Goal: Communication & Community: Participate in discussion

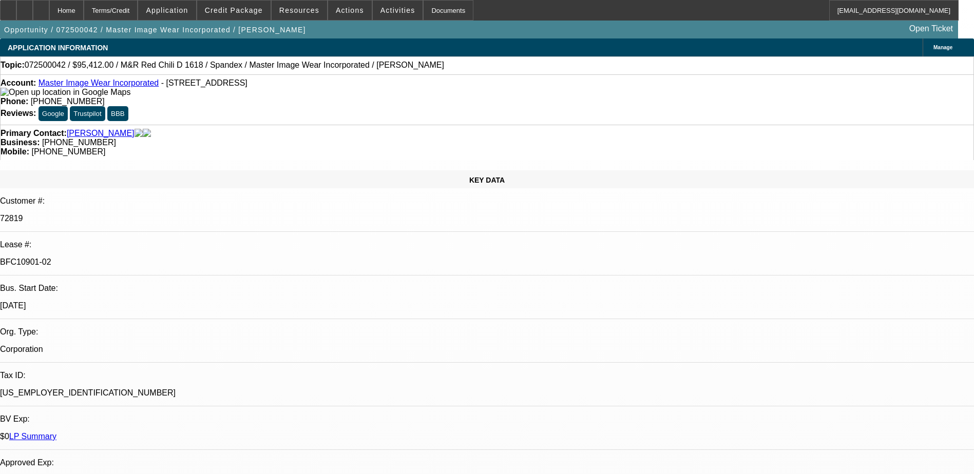
select select "0"
select select "0.1"
select select "4"
select select "0"
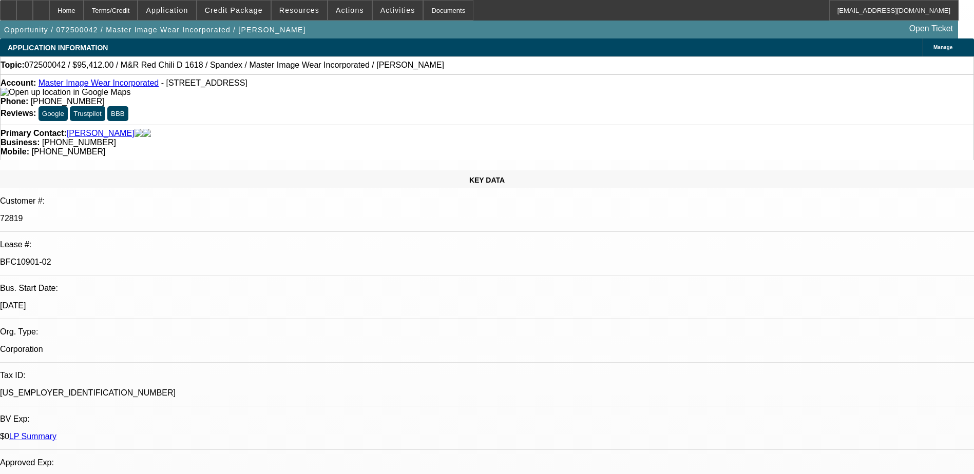
select select "0"
select select "0.1"
select select "4"
select select "0"
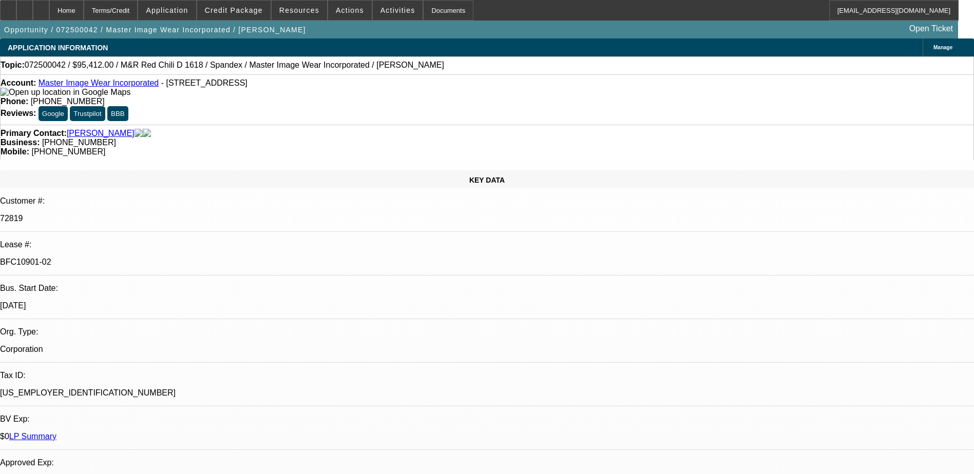
select select "3"
select select "0.1"
select select "4"
select select "0"
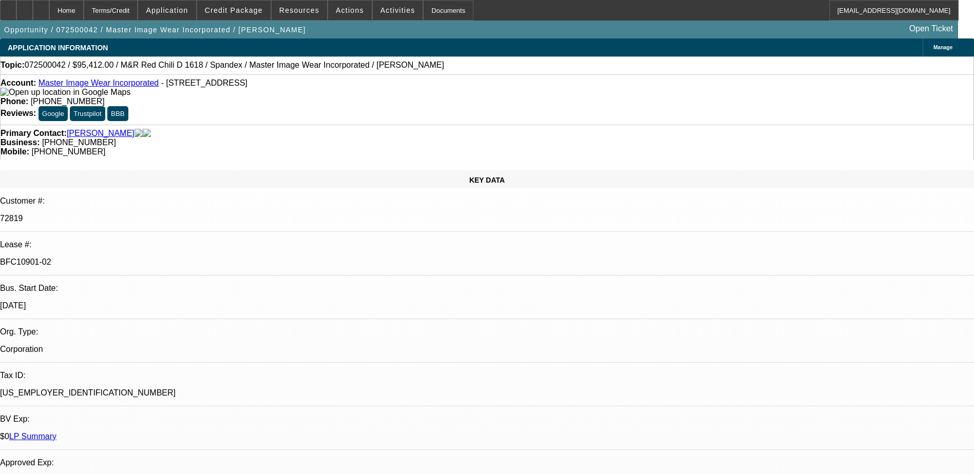
select select "3"
select select "0.1"
select select "4"
drag, startPoint x: 829, startPoint y: 99, endPoint x: 843, endPoint y: 93, distance: 14.8
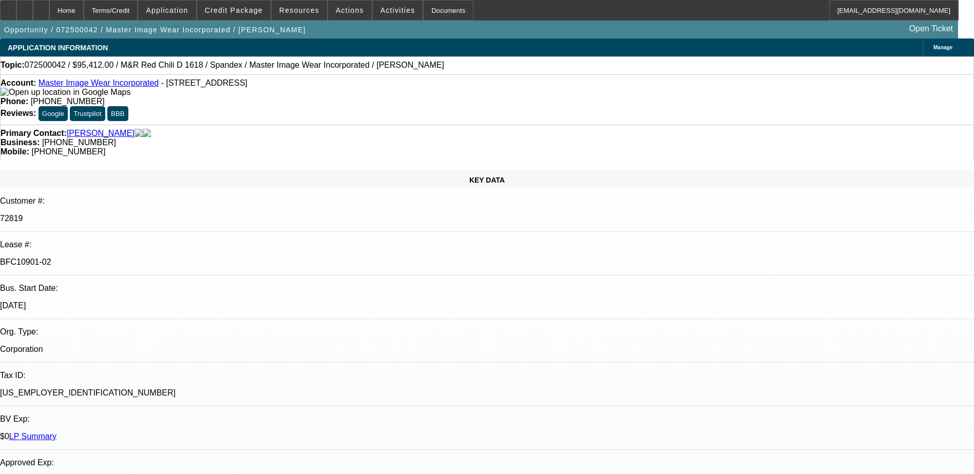
click at [41, 7] on icon at bounding box center [41, 7] width 0 height 0
select select "0"
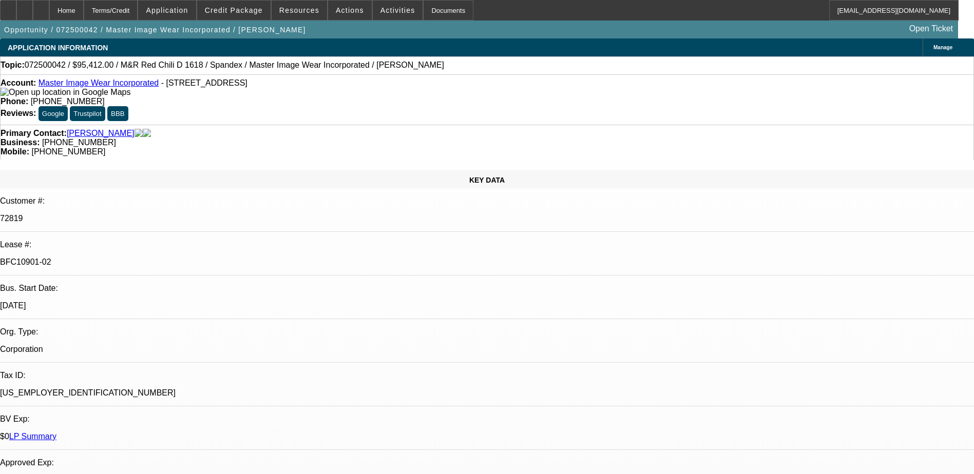
select select "0.1"
select select "0"
select select "0.1"
select select "0"
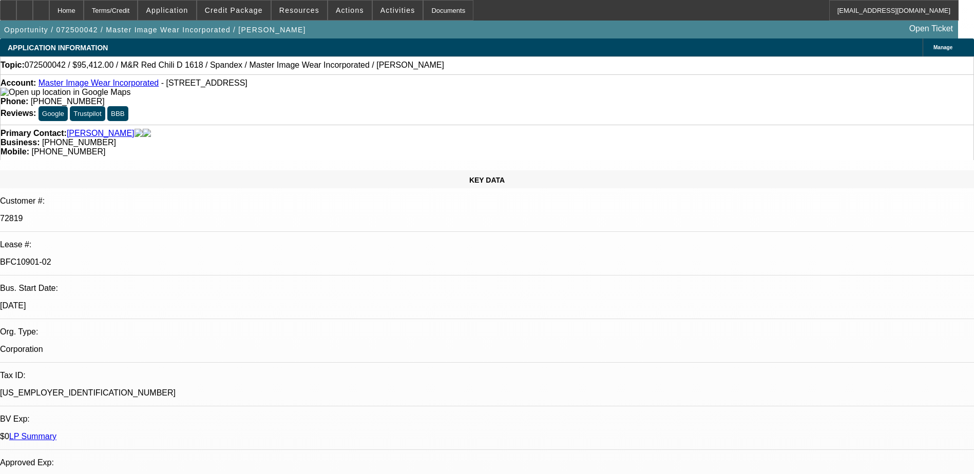
select select "0"
select select "0.1"
select select "0"
select select "0.1"
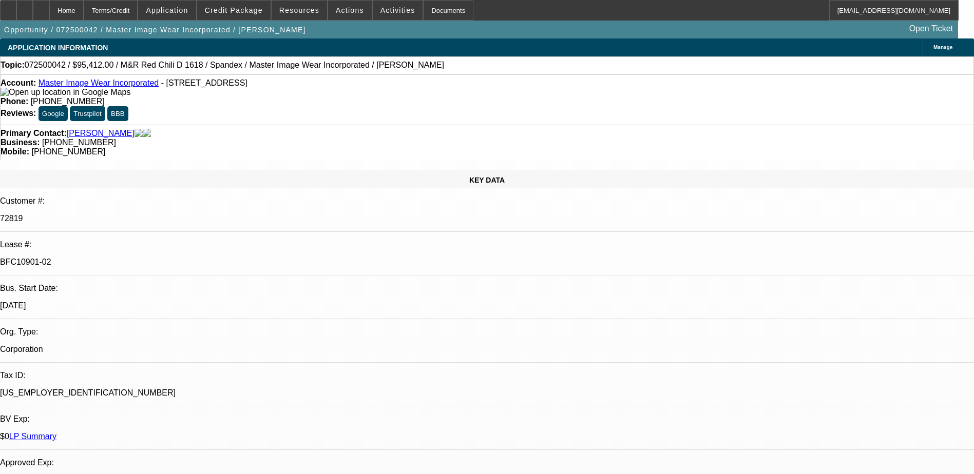
select select "1"
select select "4"
select select "1"
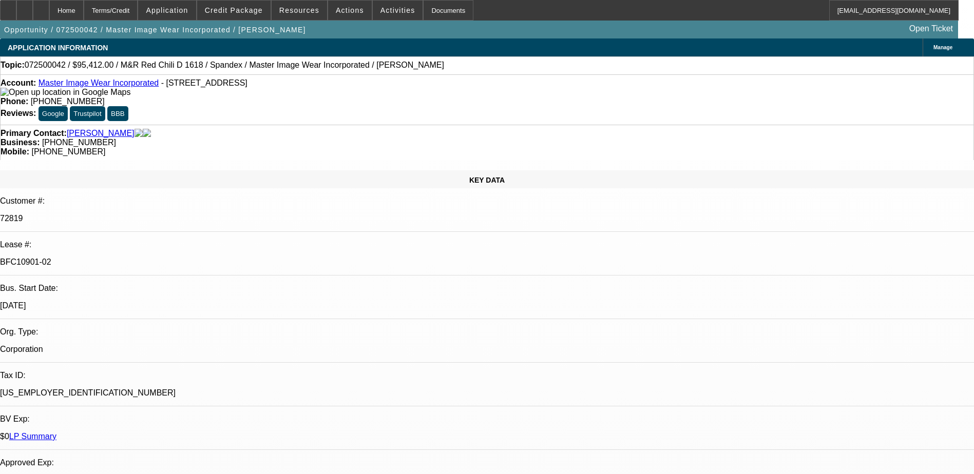
select select "1"
select select "4"
select select "1"
select select "3"
select select "4"
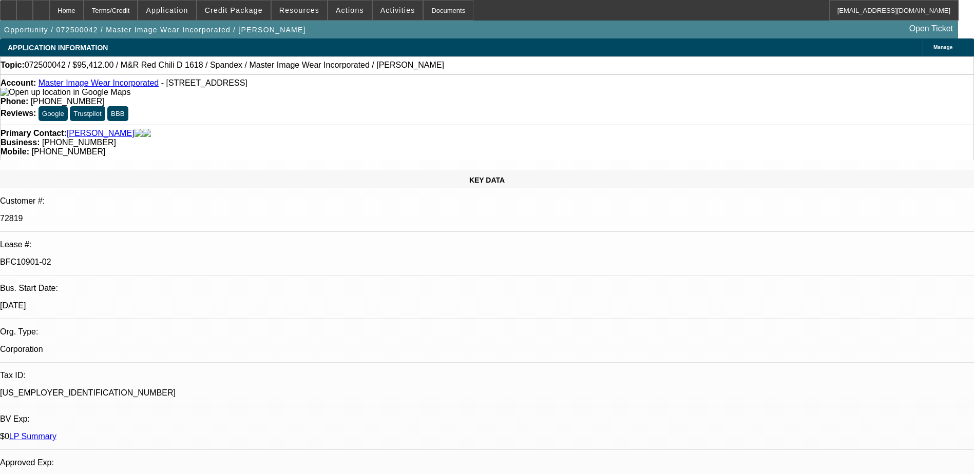
select select "1"
select select "3"
select select "4"
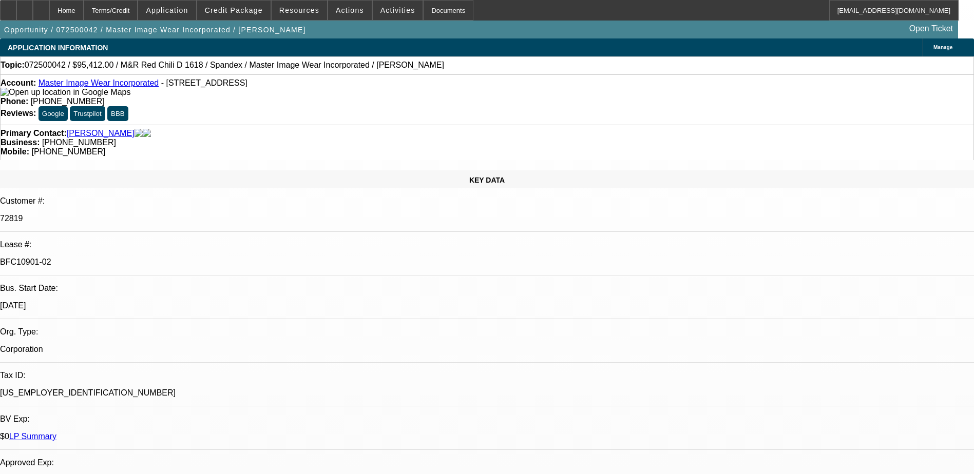
click at [49, 7] on div at bounding box center [41, 10] width 16 height 21
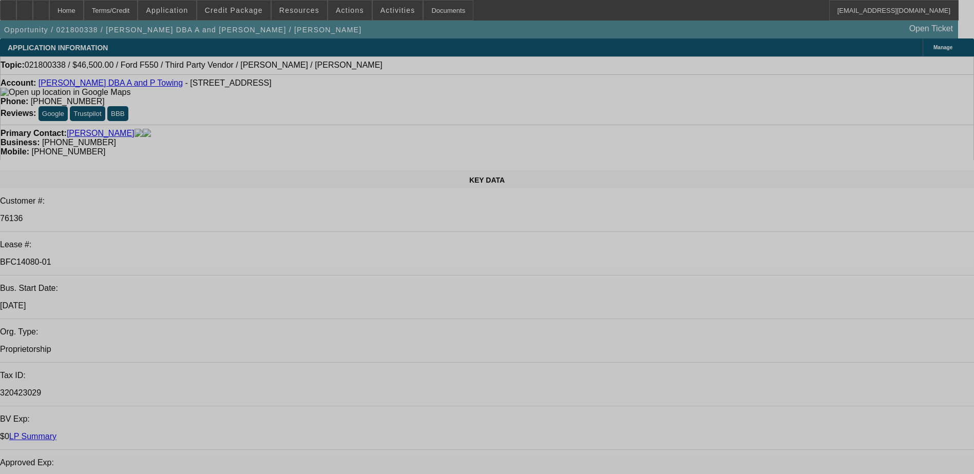
select select "0"
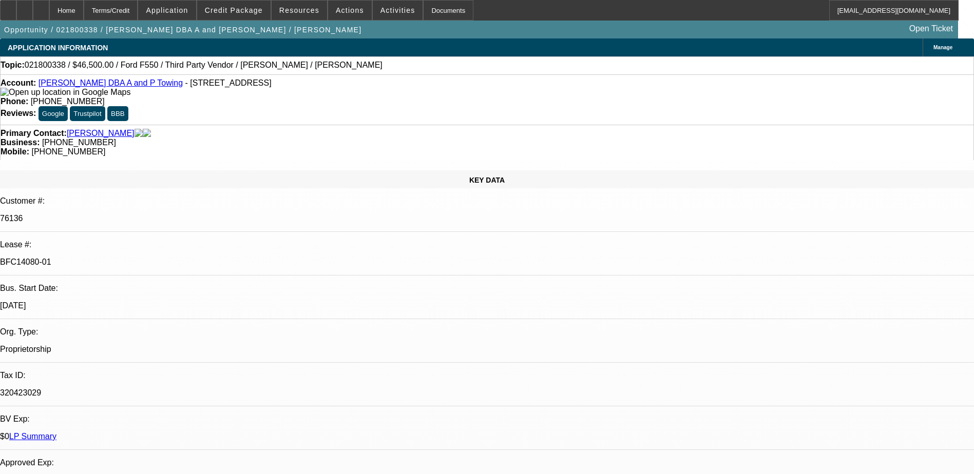
select select "0"
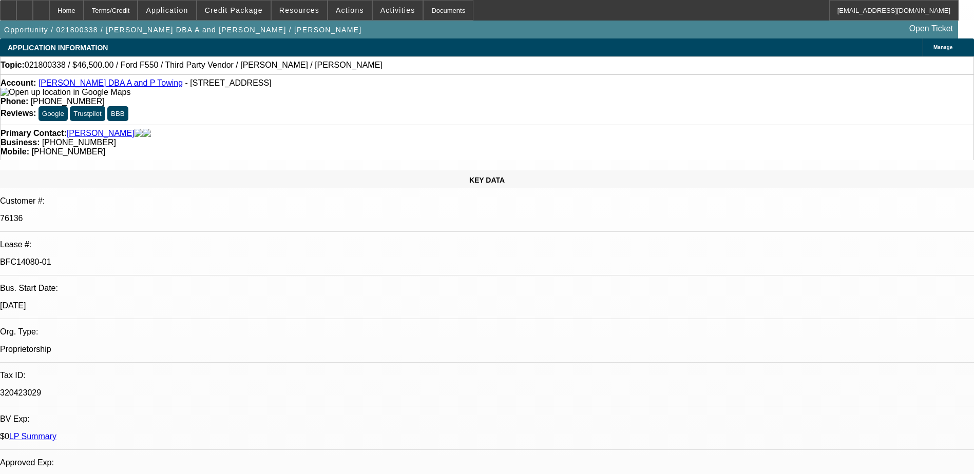
select select "0"
select select "0.1"
select select "0"
select select "0.1"
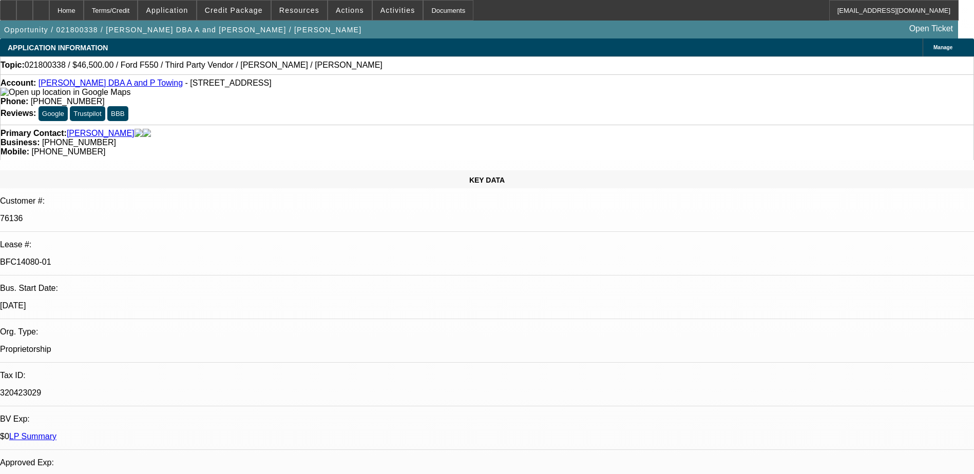
select select "1"
select select "6"
select select "1"
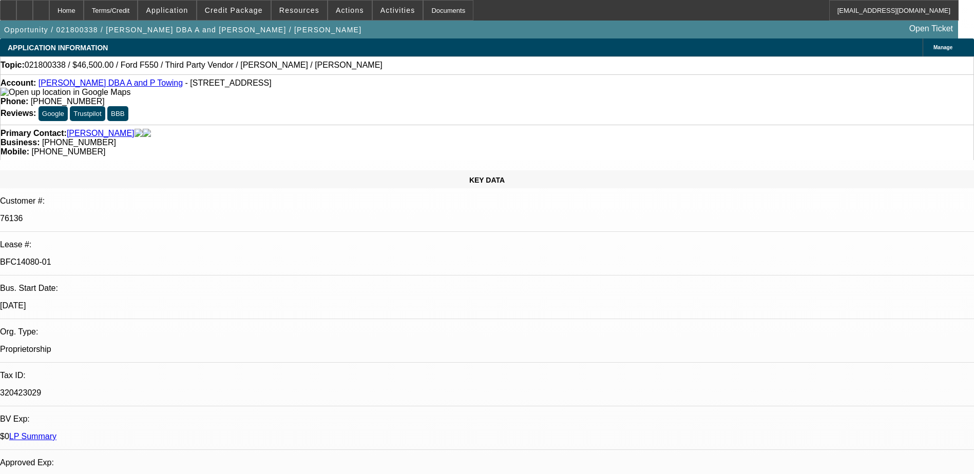
select select "6"
select select "1"
select select "4"
select select "1"
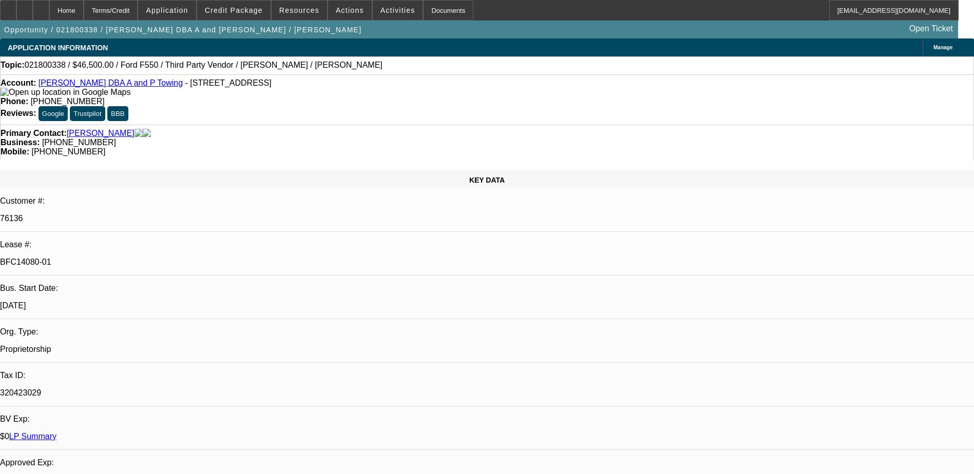
select select "1"
select select "4"
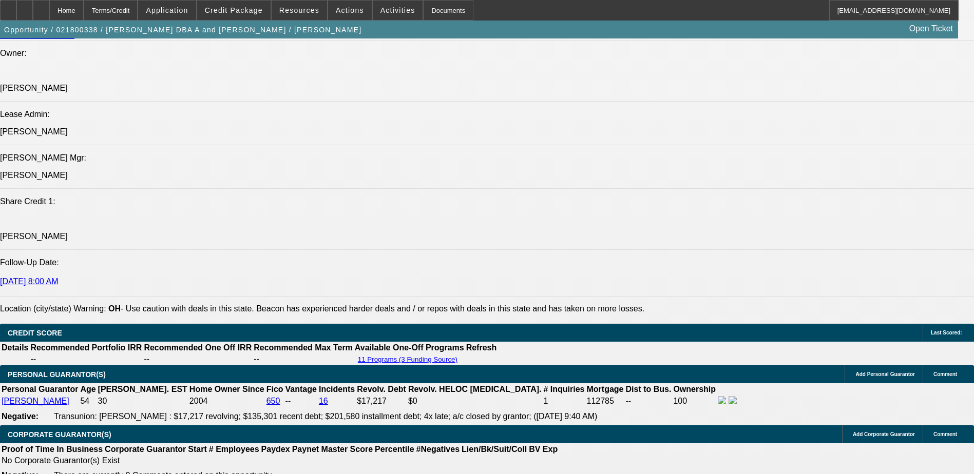
scroll to position [1540, 0]
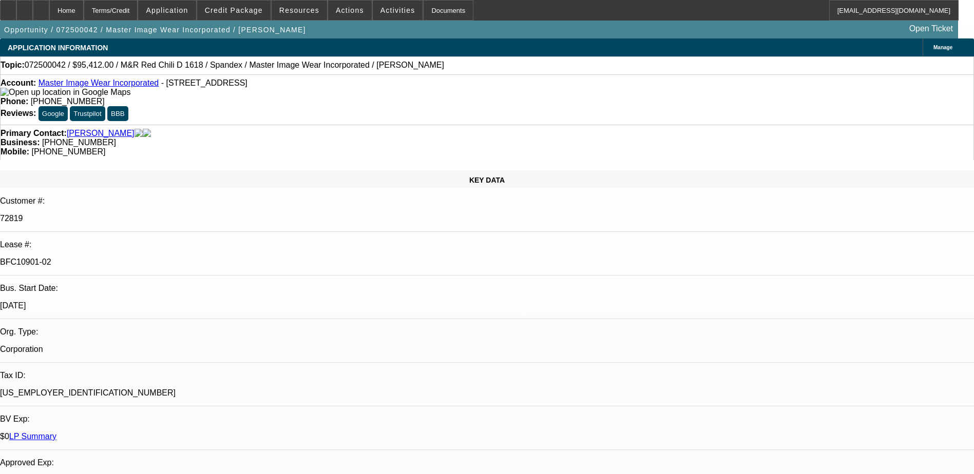
select select "0"
select select "0.1"
select select "0"
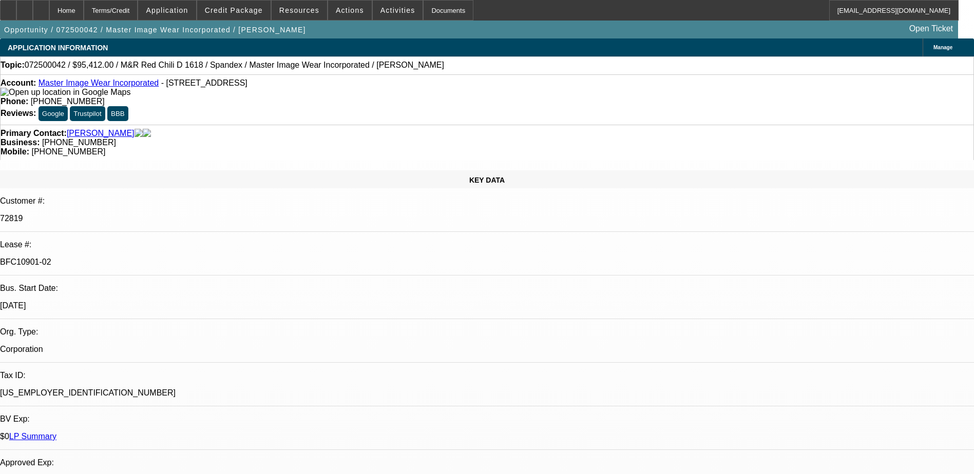
select select "0.1"
select select "0"
select select "0.1"
select select "0"
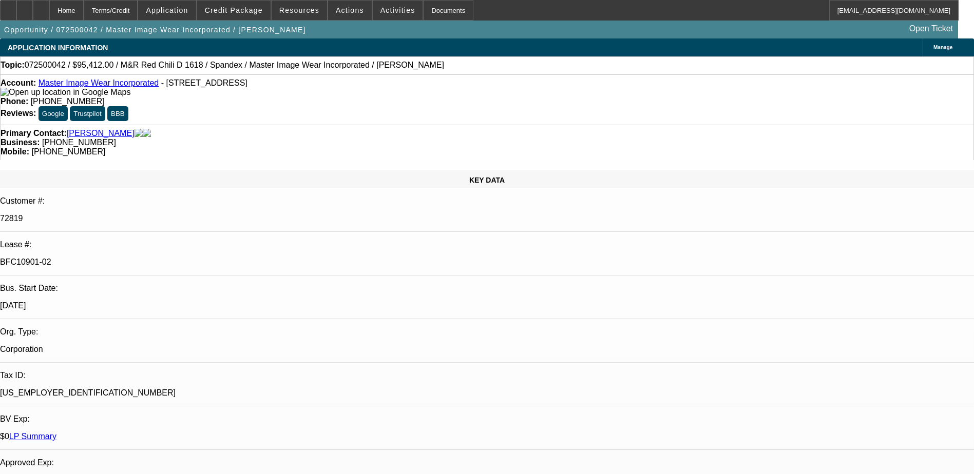
select select "0"
select select "0.1"
select select "1"
select select "4"
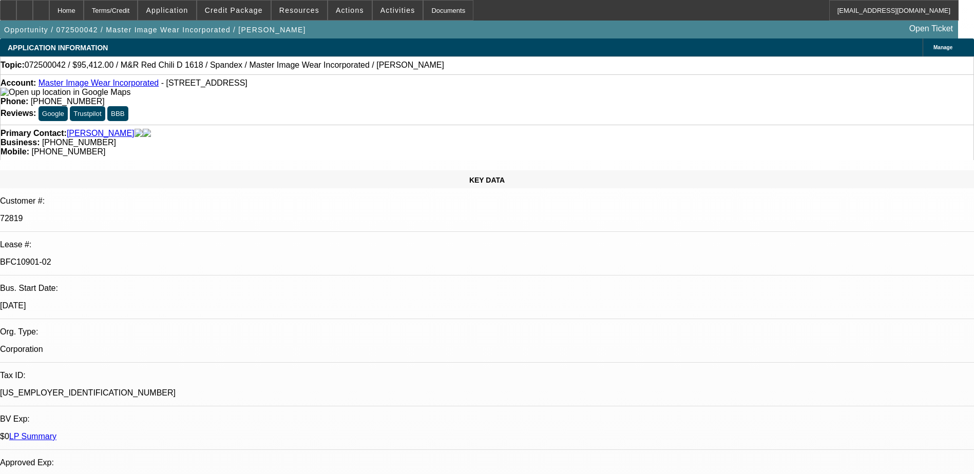
select select "1"
select select "4"
select select "1"
select select "3"
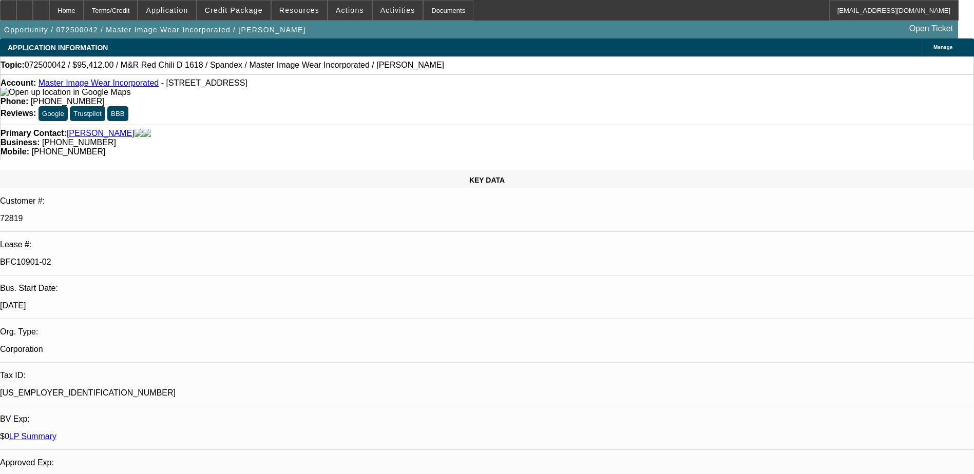
select select "4"
select select "1"
select select "3"
select select "4"
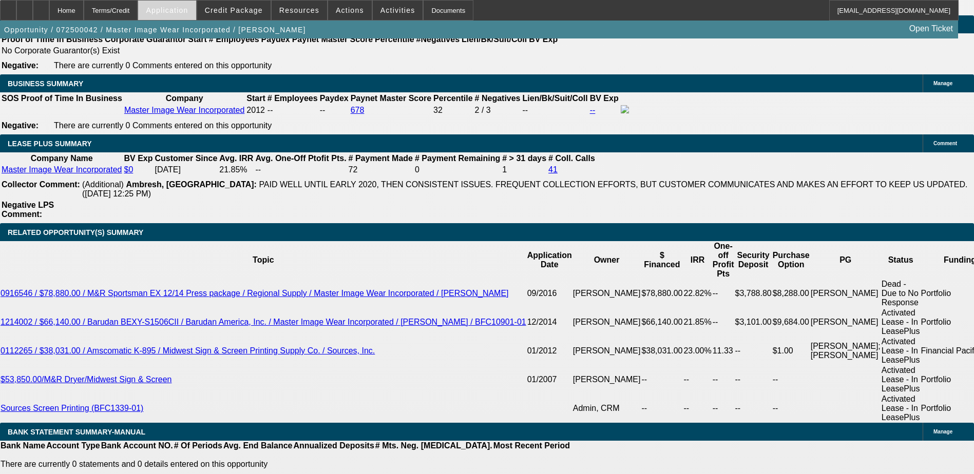
scroll to position [1642, 0]
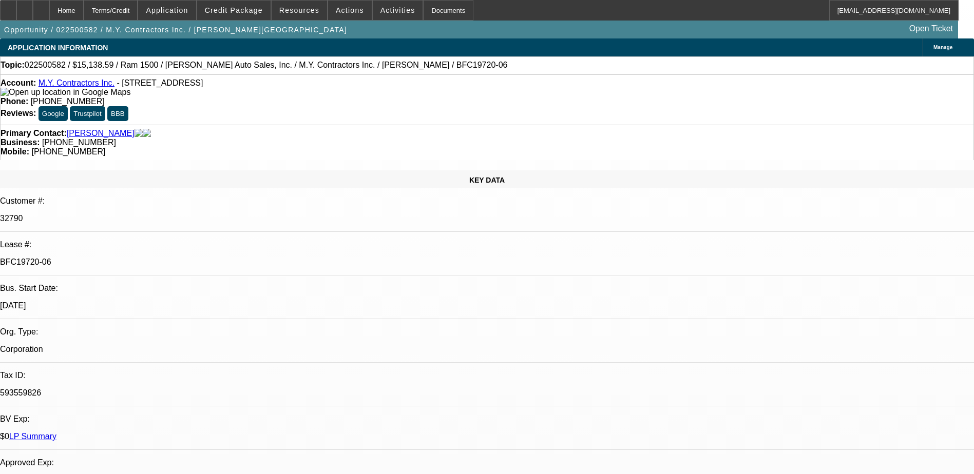
select select "0"
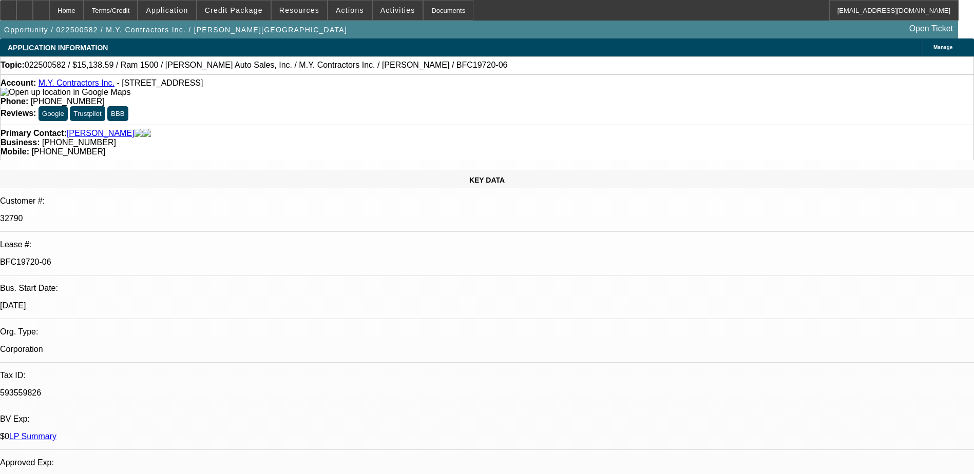
select select "0"
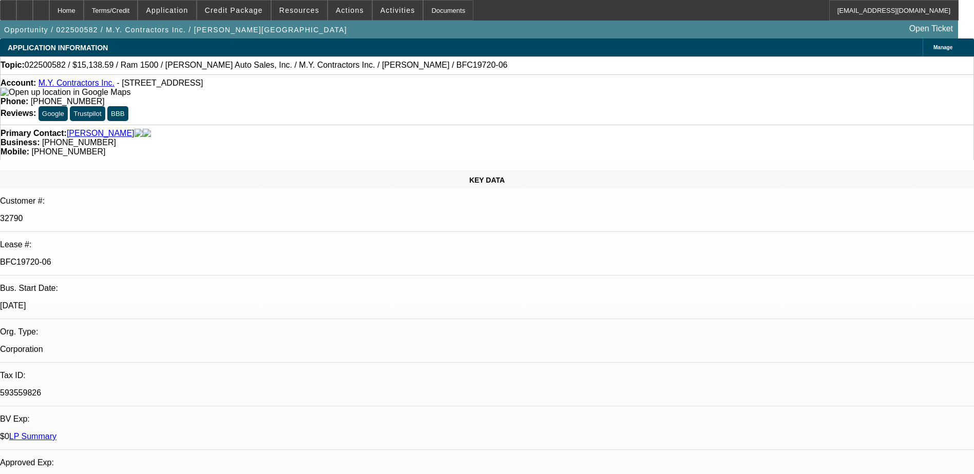
select select "0"
select select "1"
select select "3"
select select "6"
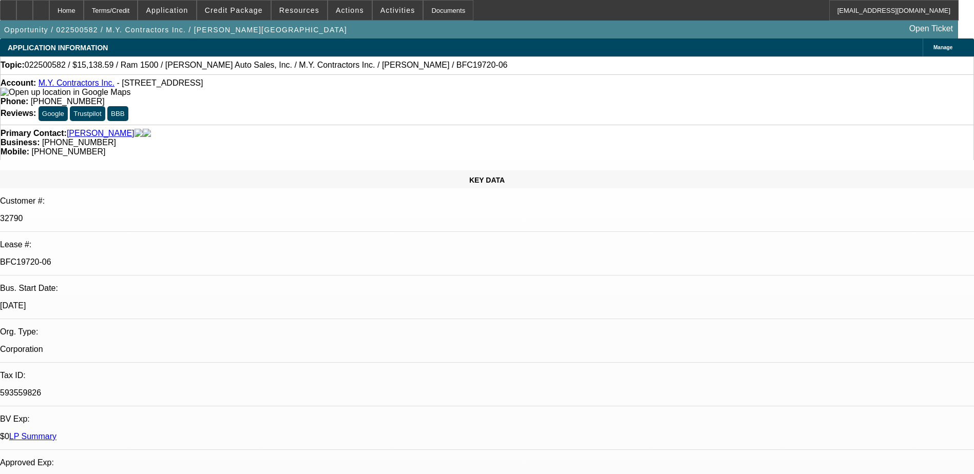
select select "1"
select select "3"
select select "6"
select select "1"
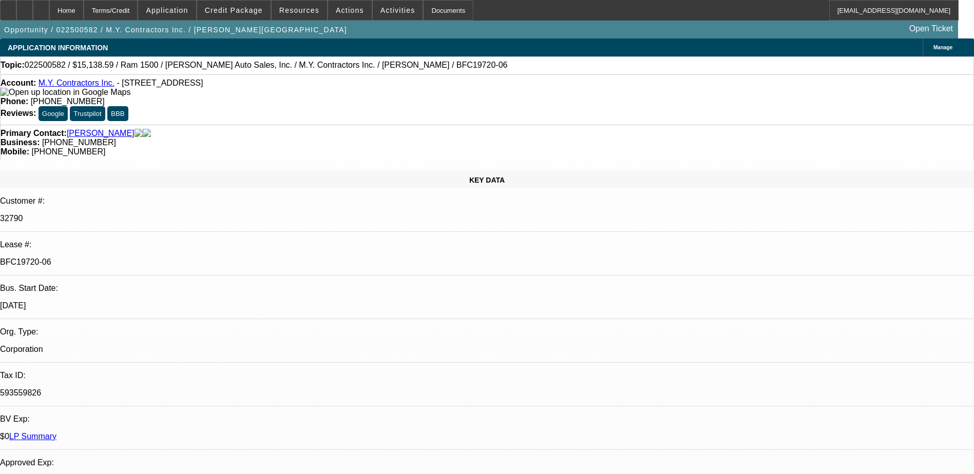
select select "6"
select select "1"
select select "6"
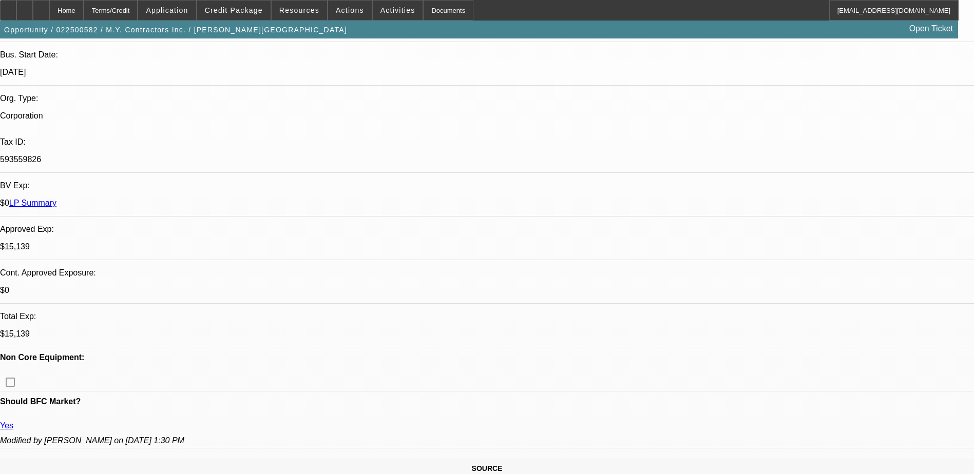
scroll to position [308, 0]
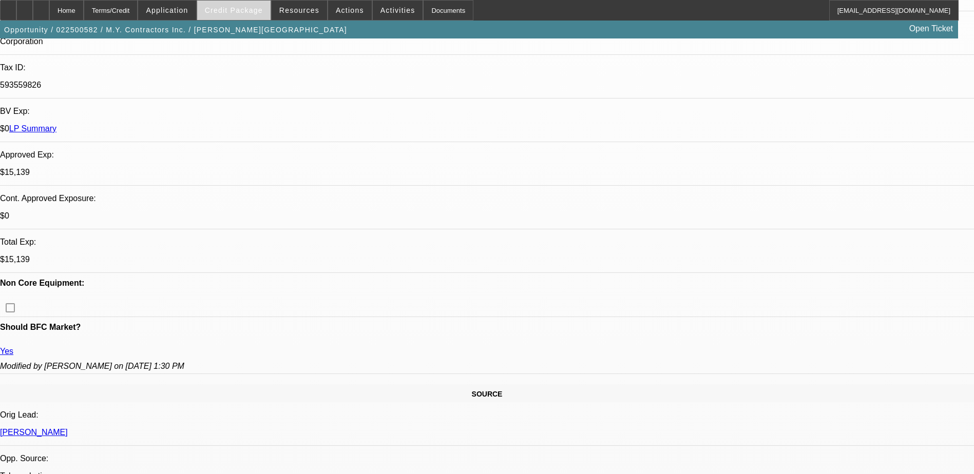
click at [243, 18] on span at bounding box center [233, 10] width 73 height 25
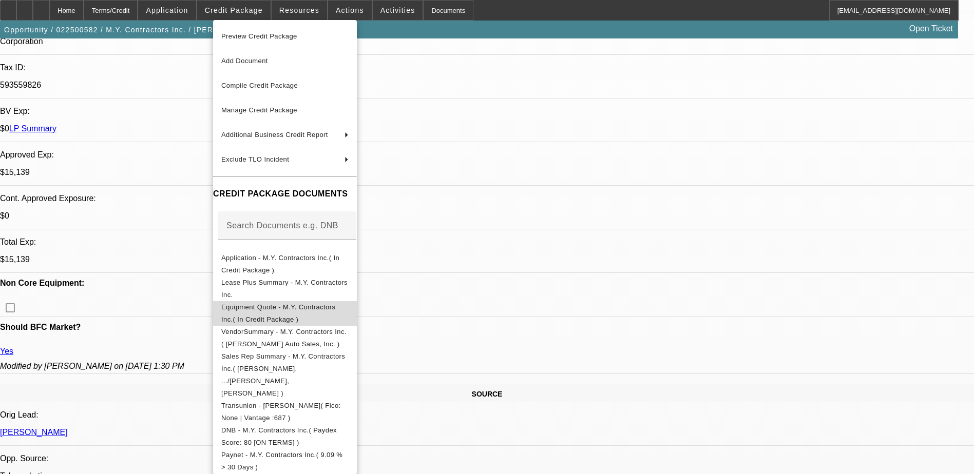
click at [335, 308] on span "Equipment Quote - M.Y. Contractors Inc.( In Credit Package )" at bounding box center [278, 313] width 114 height 20
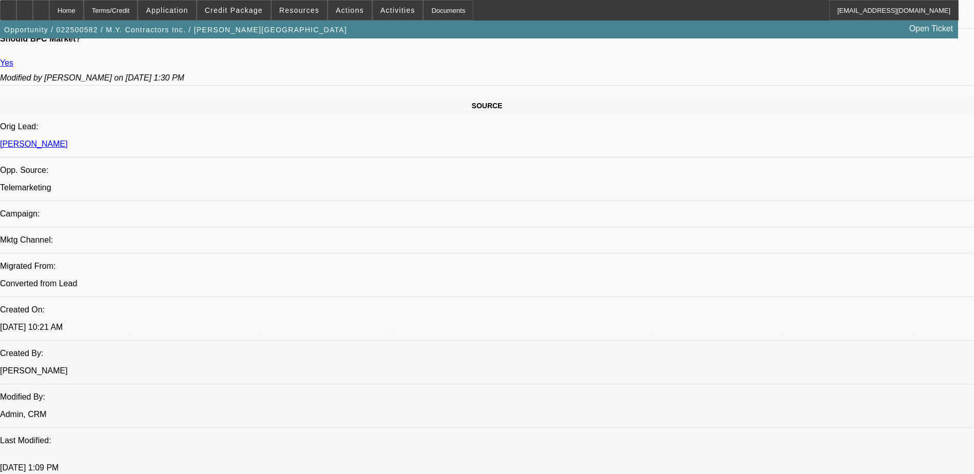
scroll to position [667, 0]
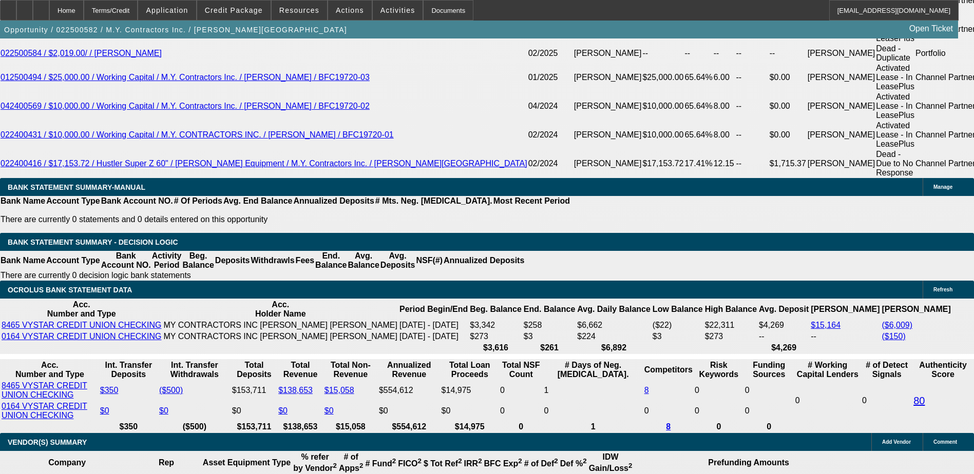
scroll to position [1899, 0]
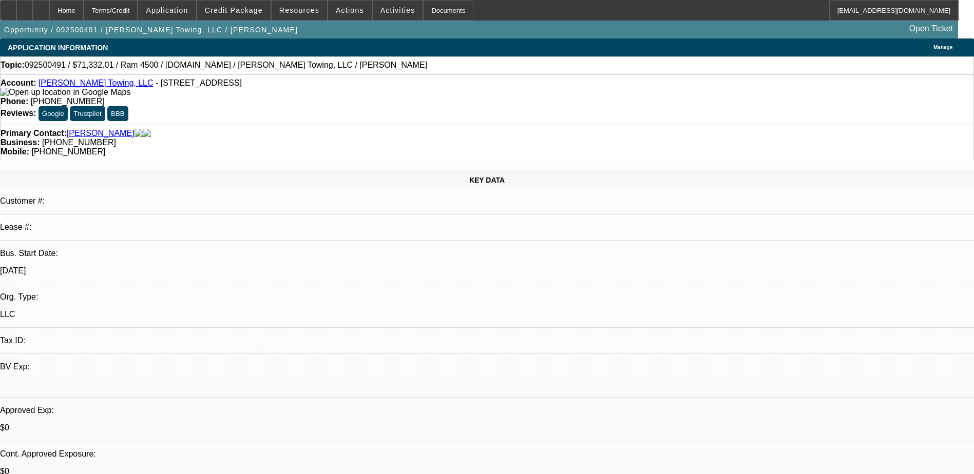
select select "0"
select select "2"
select select "0"
select select "6"
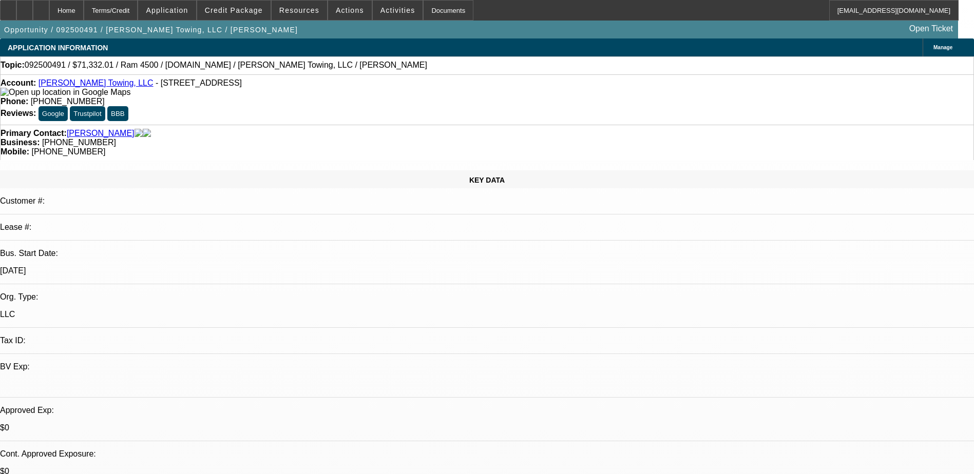
click at [393, 51] on div "APPLICATION INFORMATION [GEOGRAPHIC_DATA]" at bounding box center [487, 47] width 974 height 18
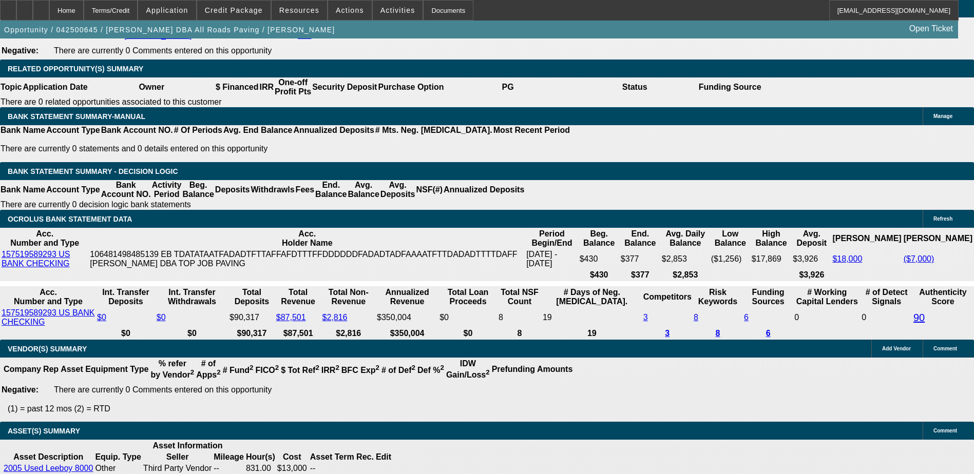
select select "0"
select select "0.1"
select select "0"
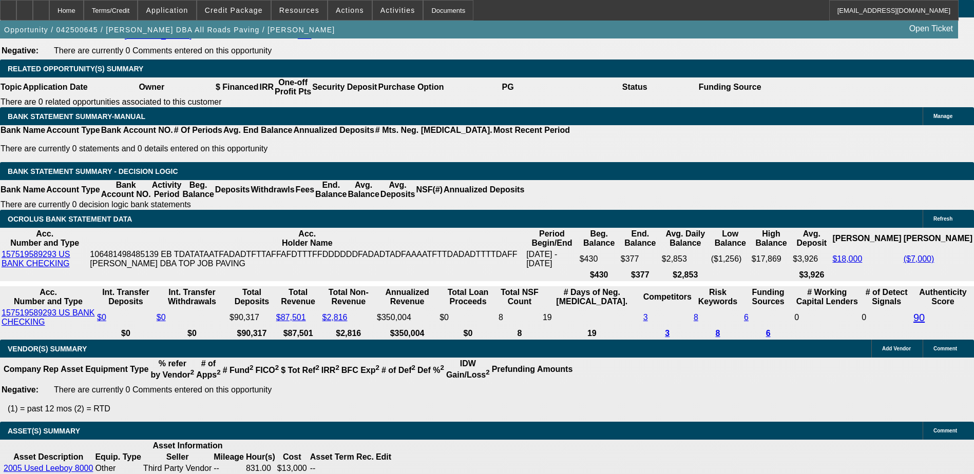
select select "0.1"
select select "0"
select select "0.1"
select select "0"
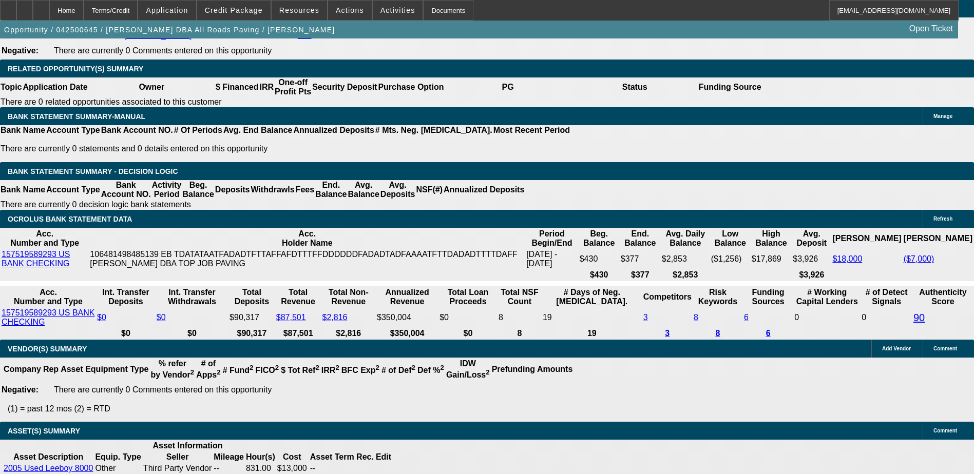
select select "0"
select select "0.1"
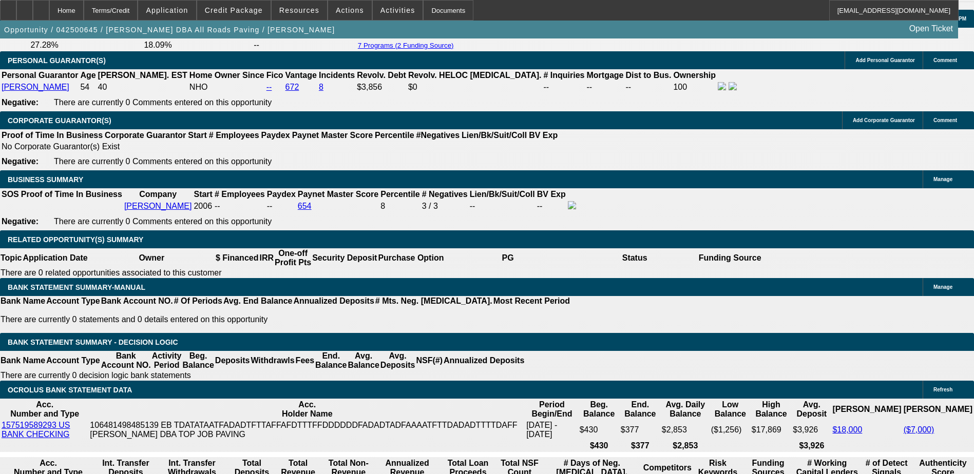
select select "1"
select select "3"
select select "5"
select select "1"
select select "3"
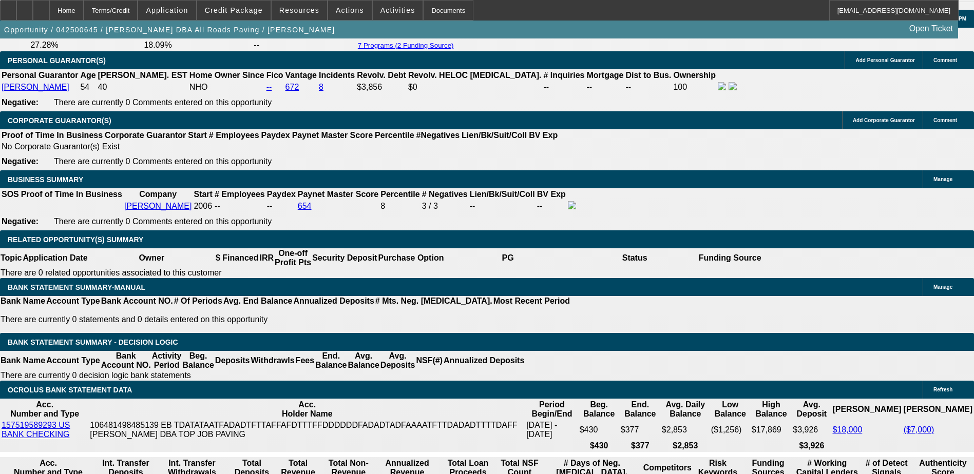
select select "5"
select select "1"
select select "3"
select select "5"
select select "1"
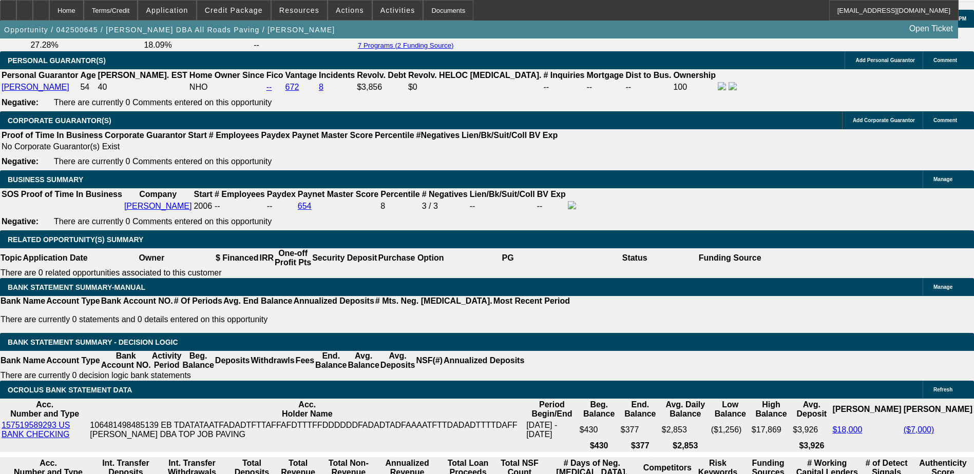
select select "3"
select select "5"
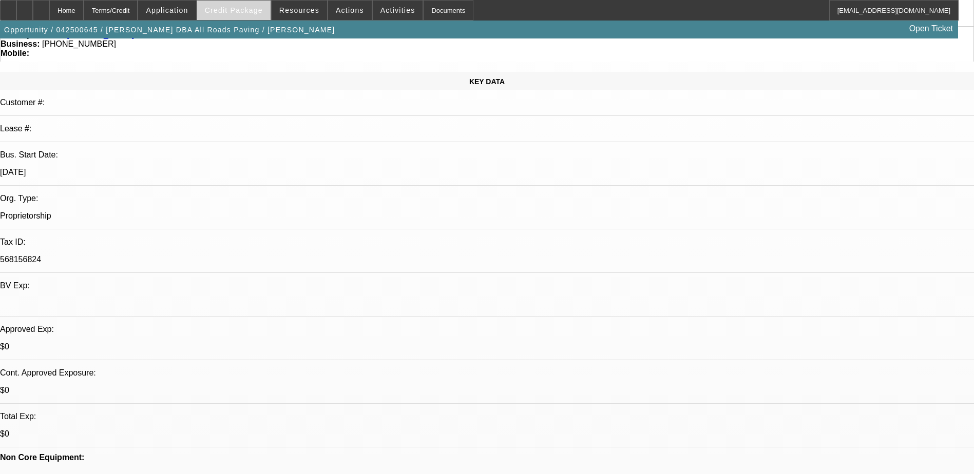
scroll to position [0, 0]
